Goal: Information Seeking & Learning: Learn about a topic

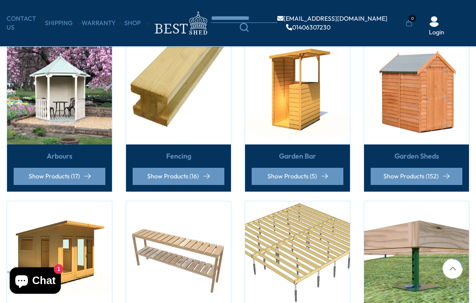
scroll to position [219, 0]
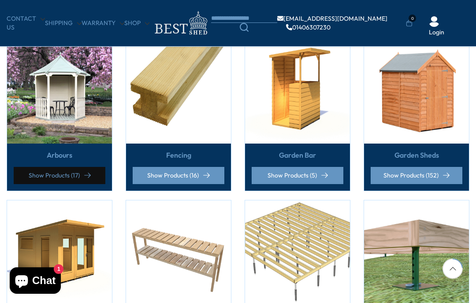
click at [74, 176] on link "Show Products (17)" at bounding box center [60, 175] width 92 height 17
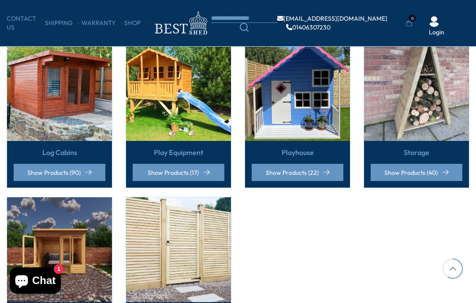
scroll to position [544, 0]
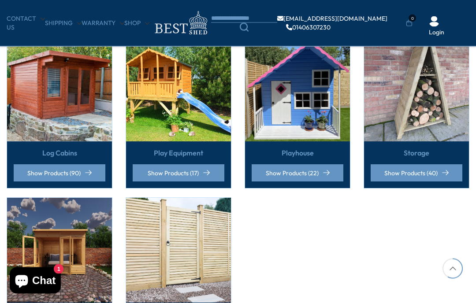
click at [59, 88] on img at bounding box center [59, 89] width 105 height 105
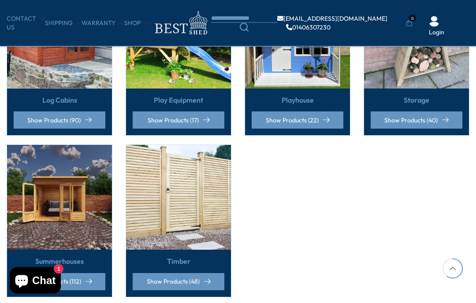
scroll to position [608, 0]
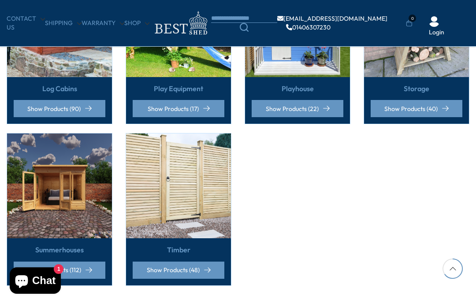
click at [57, 229] on img at bounding box center [59, 185] width 105 height 105
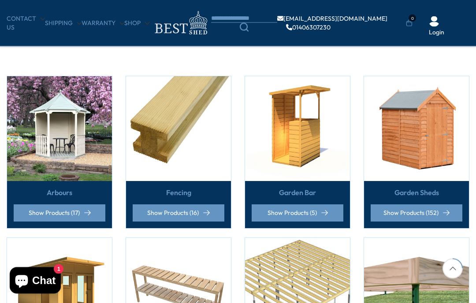
scroll to position [163, 0]
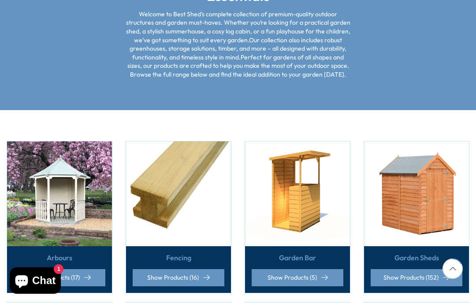
click at [428, 187] on img at bounding box center [416, 193] width 105 height 105
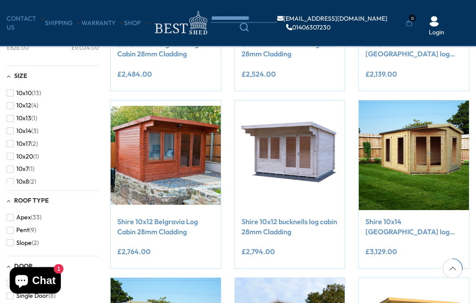
scroll to position [259, 0]
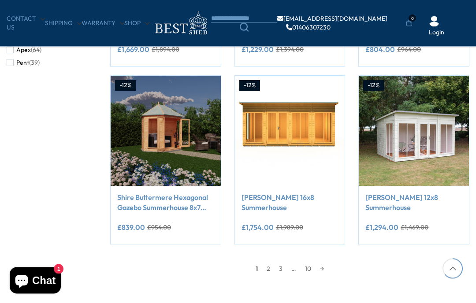
scroll to position [698, 0]
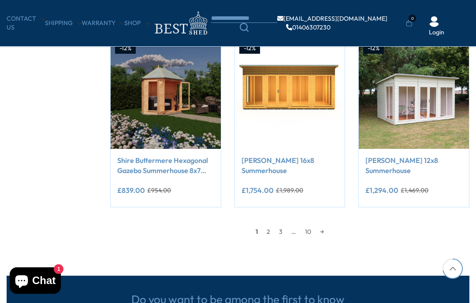
click at [320, 230] on link "→" at bounding box center [321, 231] width 13 height 13
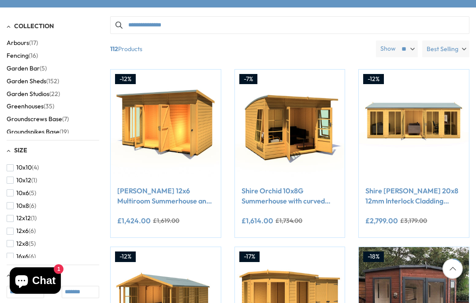
scroll to position [150, 0]
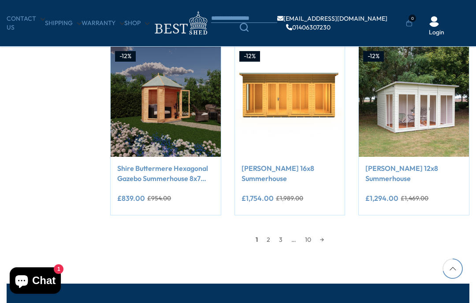
scroll to position [689, 0]
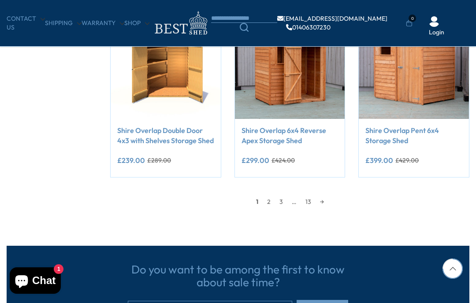
scroll to position [741, 0]
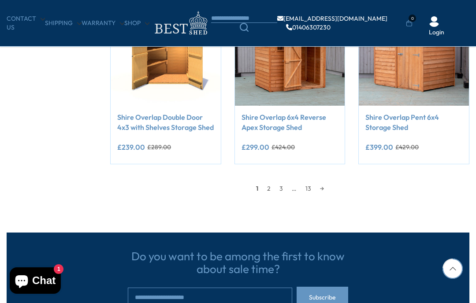
click at [323, 186] on link "→" at bounding box center [321, 188] width 13 height 13
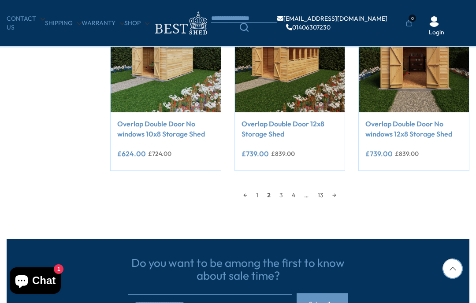
scroll to position [742, 0]
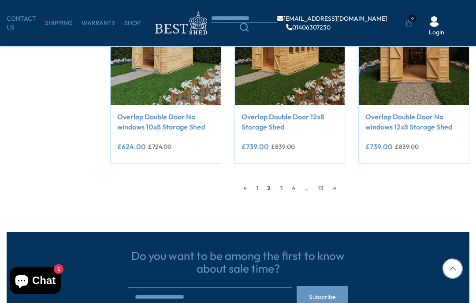
click at [332, 188] on link "→" at bounding box center [334, 187] width 13 height 13
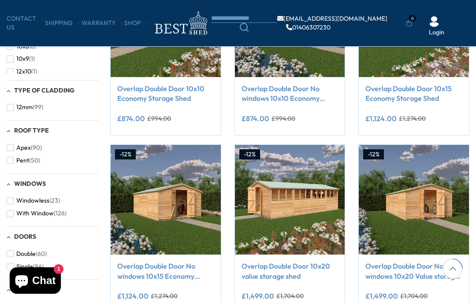
scroll to position [246, 0]
